Goal: Task Accomplishment & Management: Manage account settings

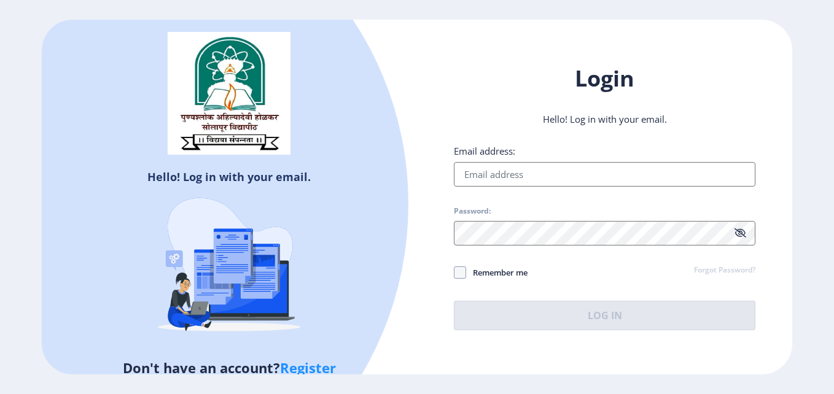
click at [646, 170] on input "Email address:" at bounding box center [605, 174] width 302 height 25
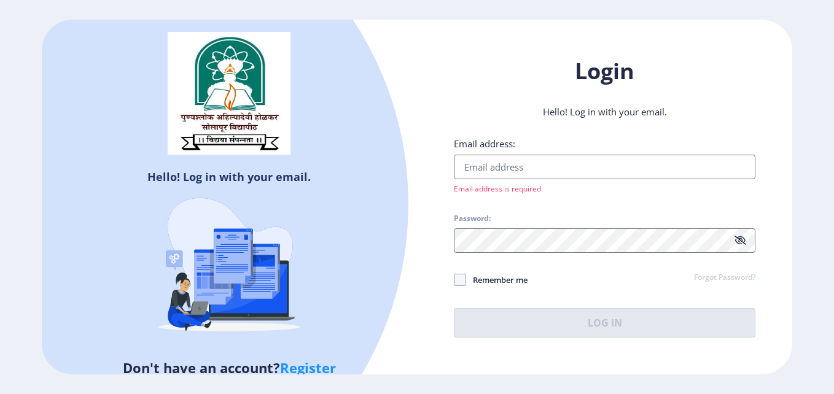
click at [557, 167] on input "Email address:" at bounding box center [605, 167] width 302 height 25
type input "[EMAIL_ADDRESS][DOMAIN_NAME]"
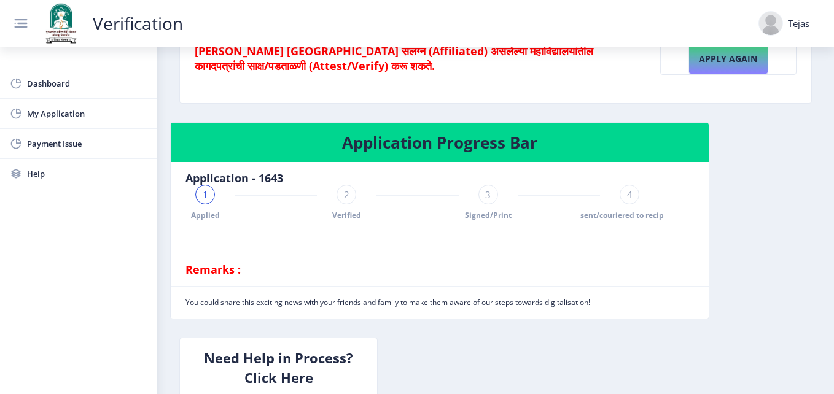
scroll to position [251, 0]
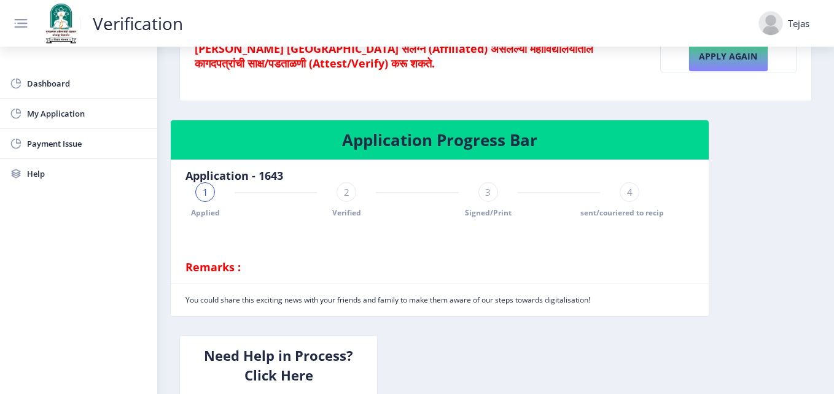
click at [344, 192] on span "2" at bounding box center [347, 192] width 6 height 12
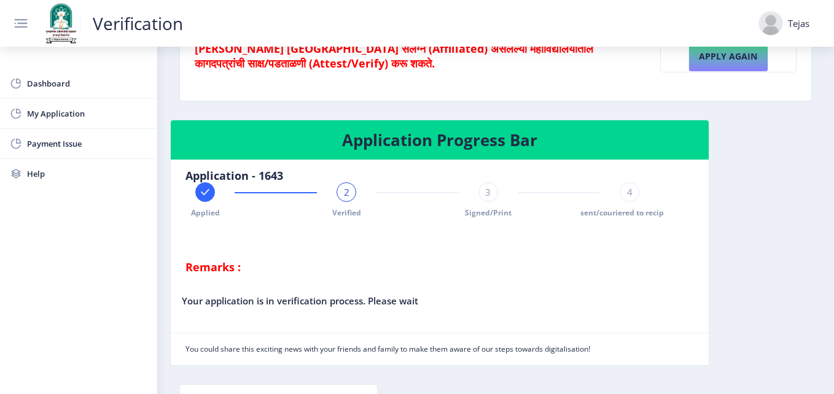
click at [496, 194] on div "3" at bounding box center [489, 192] width 20 height 20
click at [622, 187] on div "4" at bounding box center [630, 192] width 20 height 20
click at [200, 195] on rect at bounding box center [205, 192] width 12 height 12
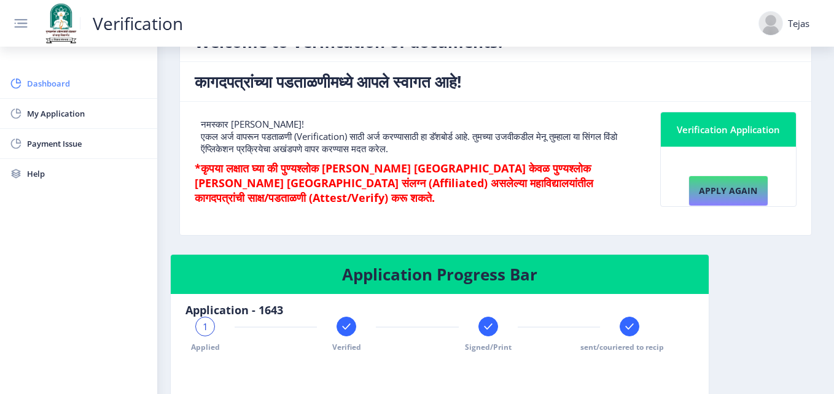
scroll to position [114, 0]
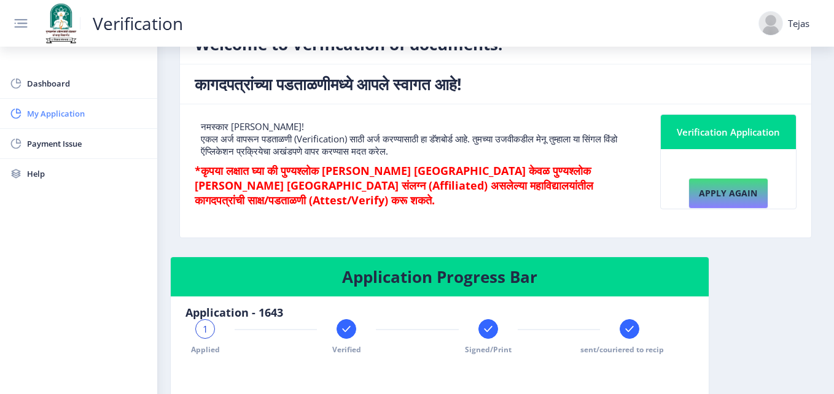
click at [58, 114] on span "My Application" at bounding box center [87, 113] width 120 height 15
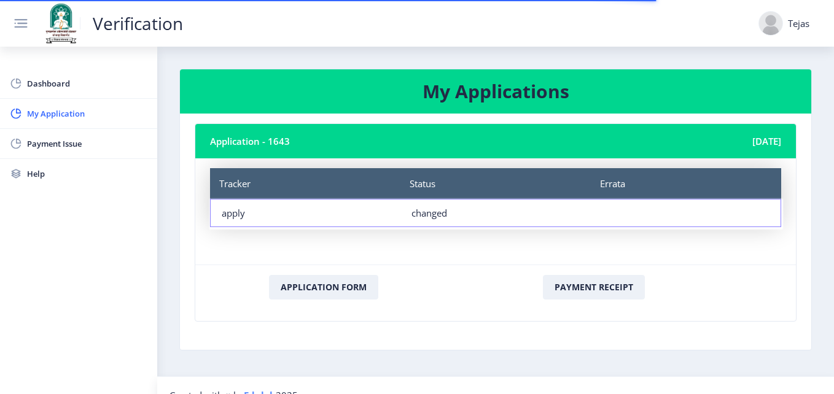
click at [451, 278] on div "Payment Receipt" at bounding box center [594, 293] width 295 height 36
click at [474, 325] on nb-card-body "Application - 1643 [DATE] Tracker Status Errata Tracker apply Status changed Er…" at bounding box center [496, 232] width 632 height 237
click at [735, 317] on nb-card-footer "Application Form Payment Receipt" at bounding box center [495, 293] width 601 height 57
click at [751, 337] on nb-card-body "Application - 1643 [DATE] Tracker Status Errata Tracker apply Status changed Er…" at bounding box center [496, 232] width 632 height 237
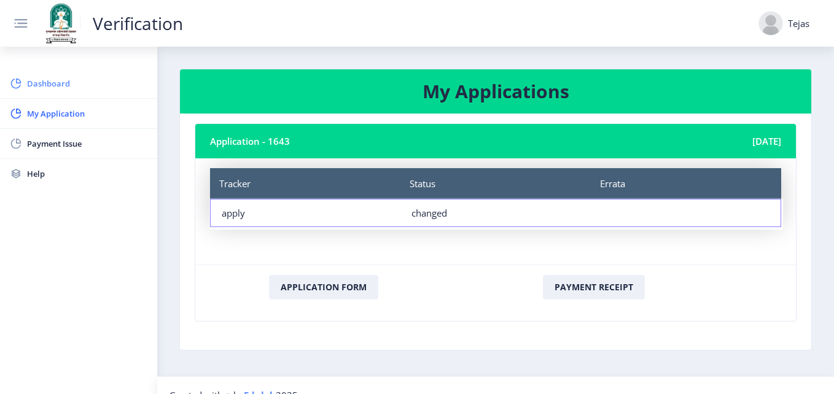
click at [40, 74] on link "Dashboard" at bounding box center [78, 83] width 157 height 29
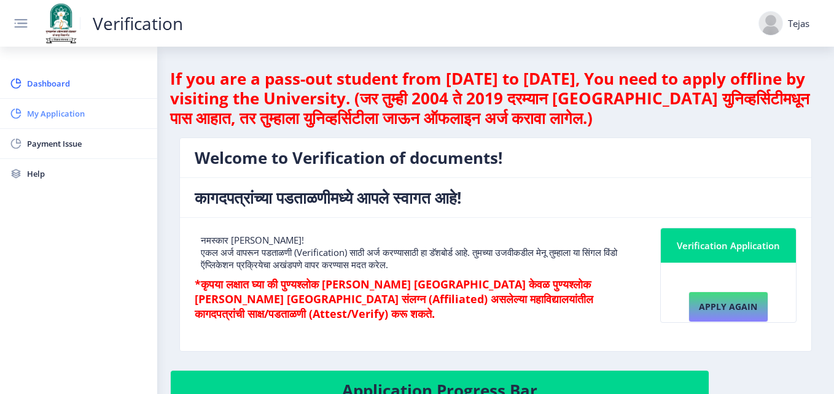
click at [57, 106] on span "My Application" at bounding box center [87, 113] width 120 height 15
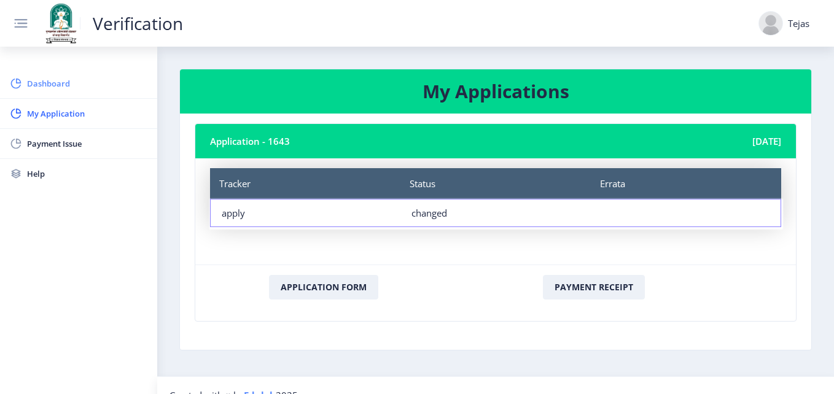
click at [66, 83] on span "Dashboard" at bounding box center [87, 83] width 120 height 15
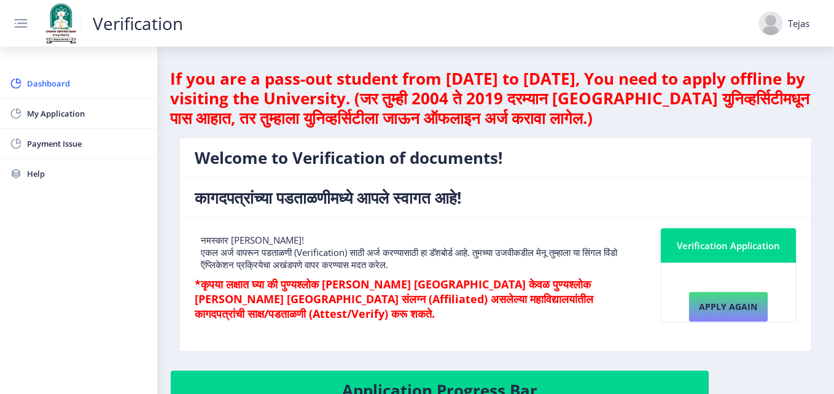
click at [765, 33] on div at bounding box center [771, 23] width 25 height 25
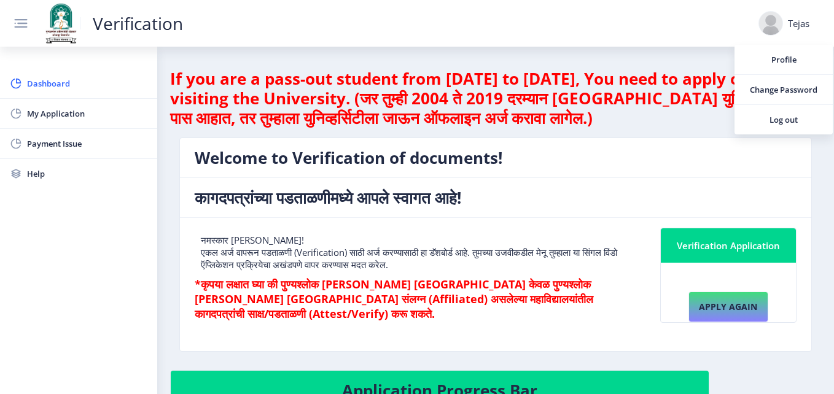
click at [770, 112] on span "Log out" at bounding box center [784, 119] width 79 height 15
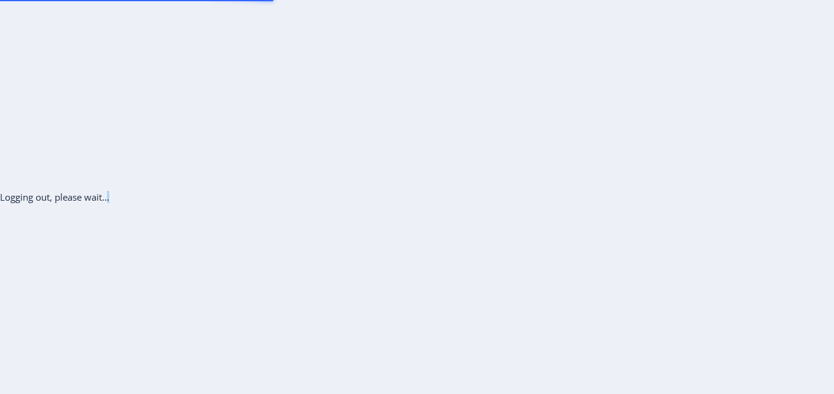
click at [770, 112] on div "Logging out, please wait..." at bounding box center [417, 197] width 834 height 394
